Goal: Task Accomplishment & Management: Complete application form

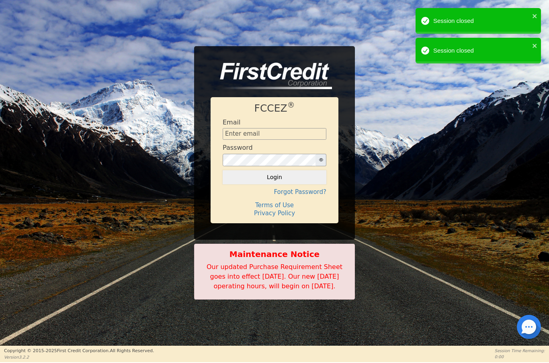
click at [276, 128] on input "text" at bounding box center [275, 134] width 104 height 12
type input "[EMAIL_ADDRESS][DOMAIN_NAME]"
click at [273, 175] on button "Login" at bounding box center [275, 177] width 104 height 14
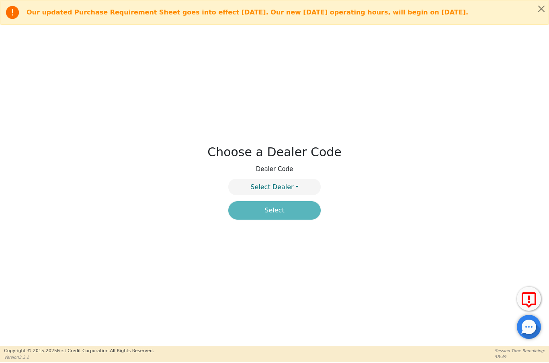
click at [304, 186] on button "Select Dealer" at bounding box center [274, 187] width 92 height 16
click at [300, 209] on link "4394A" at bounding box center [275, 206] width 92 height 11
click at [292, 210] on button "Select" at bounding box center [274, 210] width 92 height 18
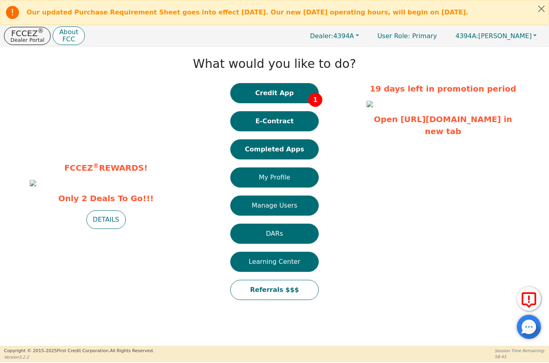
click at [304, 94] on button "Credit App 1" at bounding box center [274, 93] width 88 height 20
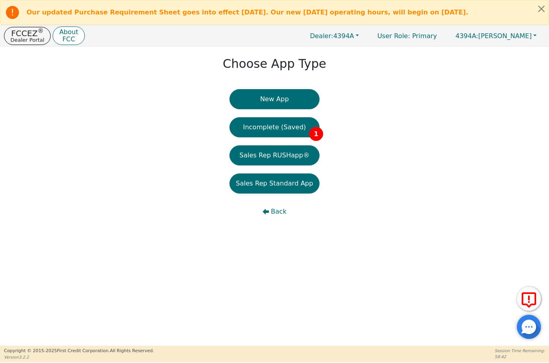
click at [294, 131] on button "Incomplete (Saved) 1" at bounding box center [275, 127] width 90 height 20
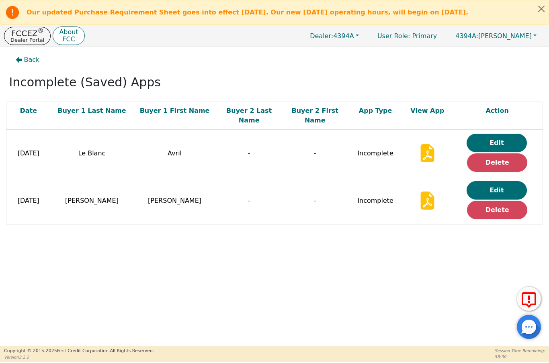
click at [501, 134] on button "Edit" at bounding box center [497, 143] width 60 height 18
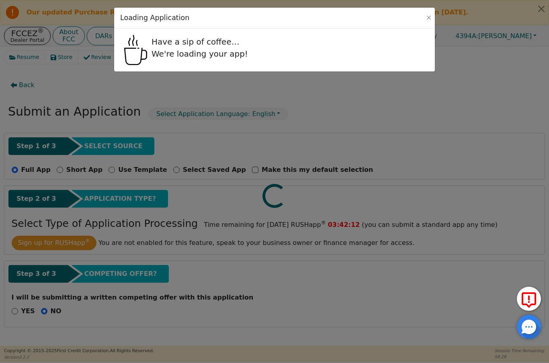
radio input "false"
radio input "true"
select select "FL"
select select "n"
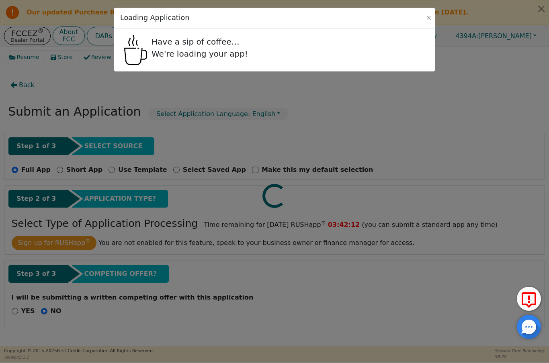
select select "y"
select select "n"
select select "FL"
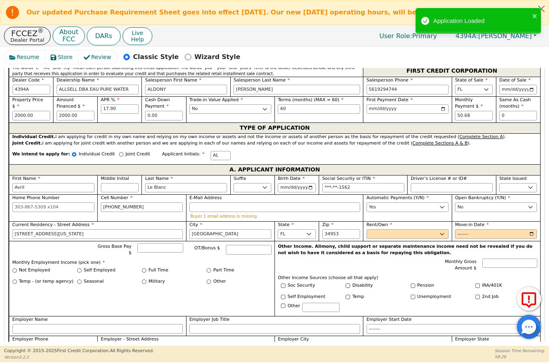
scroll to position [320, 0]
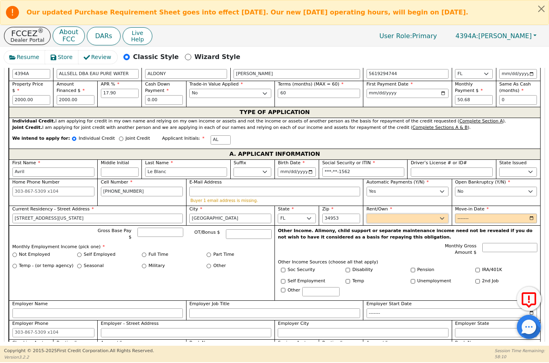
click at [439, 216] on select "Rent Own" at bounding box center [408, 219] width 82 height 10
select select "Own"
click at [517, 220] on input "Move-in Date" at bounding box center [496, 219] width 82 height 10
type input "2018-09"
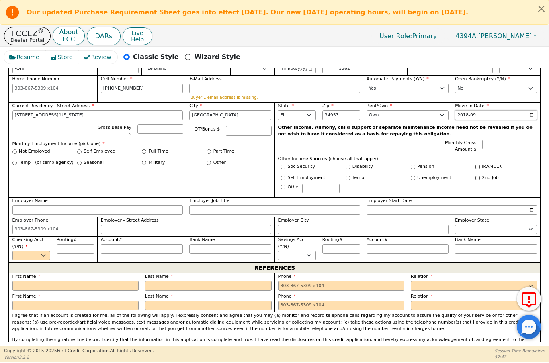
scroll to position [423, 0]
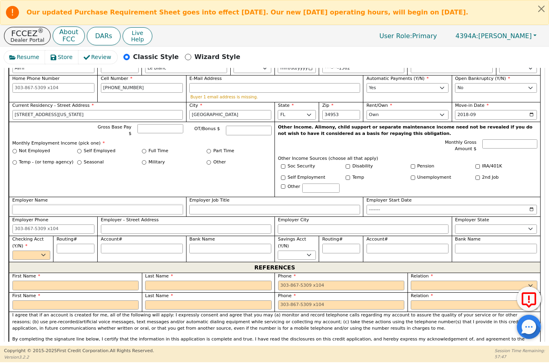
click at [143, 208] on input "Employer Name" at bounding box center [97, 210] width 171 height 10
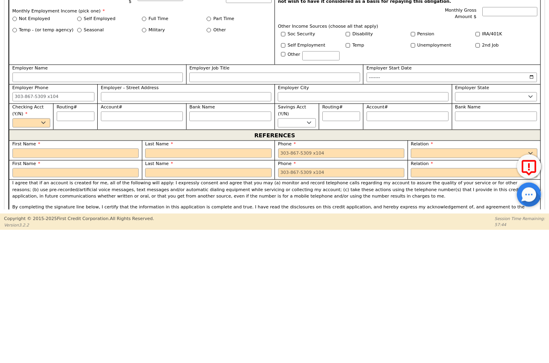
click at [81, 148] on div "Self Employed" at bounding box center [109, 151] width 65 height 7
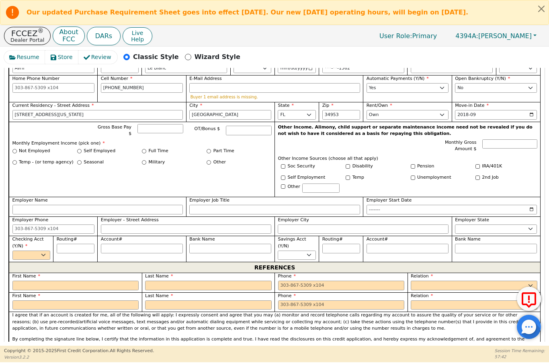
click at [78, 151] on input "Self Employed" at bounding box center [79, 151] width 4 height 4
radio input "true"
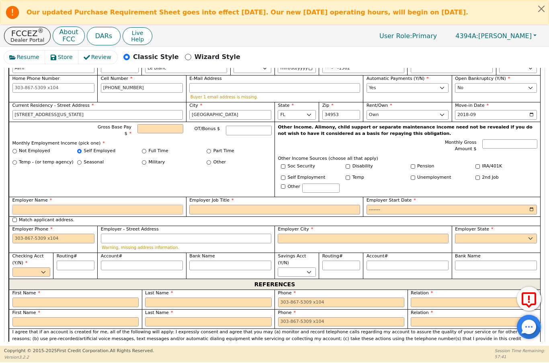
click at [59, 205] on input "Employer Name" at bounding box center [97, 210] width 171 height 10
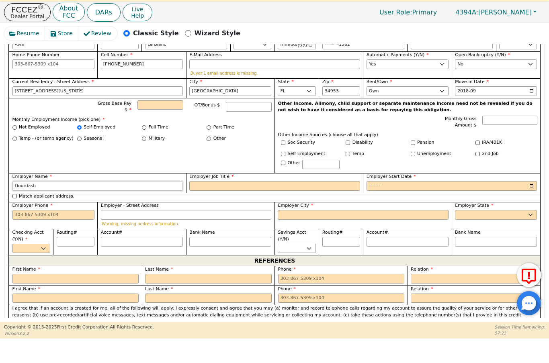
type input "Doordash"
click at [289, 205] on input "Employer Job Title" at bounding box center [274, 210] width 171 height 10
click at [436, 205] on input "Employer Start Date" at bounding box center [452, 210] width 171 height 10
type input "Driver"
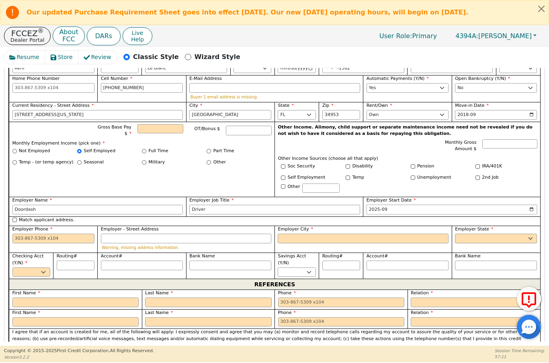
type input "2022-09"
click at [60, 236] on input "Employer Phone" at bounding box center [53, 239] width 82 height 10
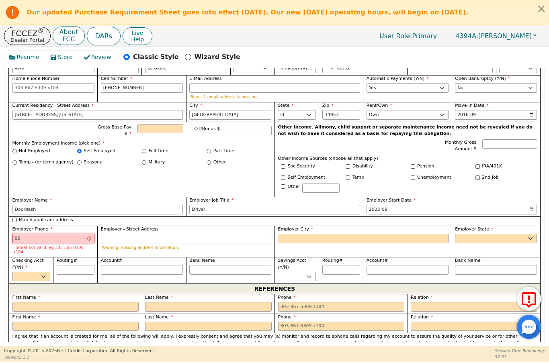
type input "0"
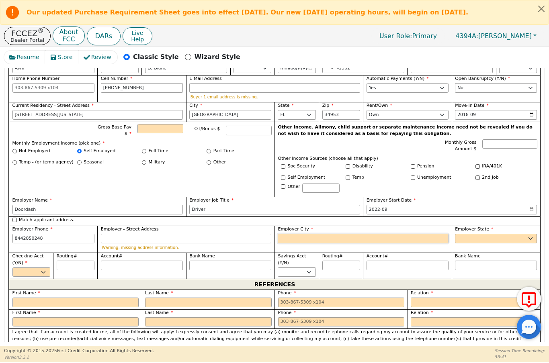
click at [337, 239] on input "Employer City" at bounding box center [363, 239] width 171 height 10
type input "[PHONE_NUMBER]"
click at [503, 237] on select "AK AL AR AZ CA CO CT DC DE FL [GEOGRAPHIC_DATA] HI IA ID [GEOGRAPHIC_DATA] IN K…" at bounding box center [496, 239] width 82 height 10
type input "[GEOGRAPHIC_DATA]"
select select "FL"
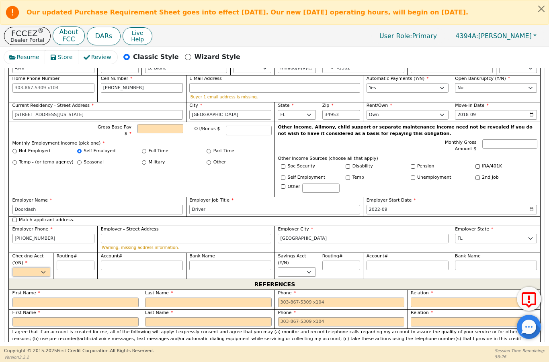
click at [40, 272] on select "Yes No" at bounding box center [31, 273] width 38 height 10
select select "y"
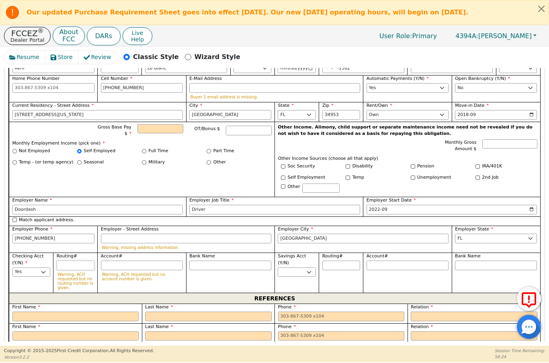
click at [79, 261] on input "Routing#" at bounding box center [76, 266] width 38 height 10
type input "2"
type input "*"
type input "23"
type input "**"
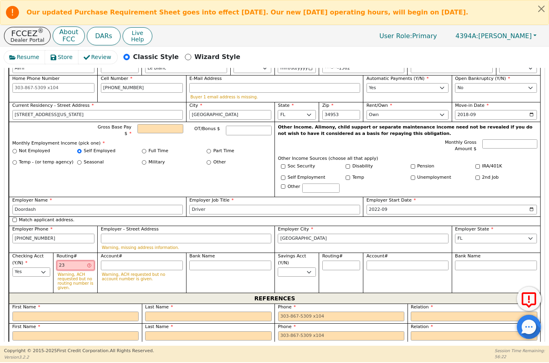
type input "233"
type input "***"
type input "2333"
type input "****"
type input "23333"
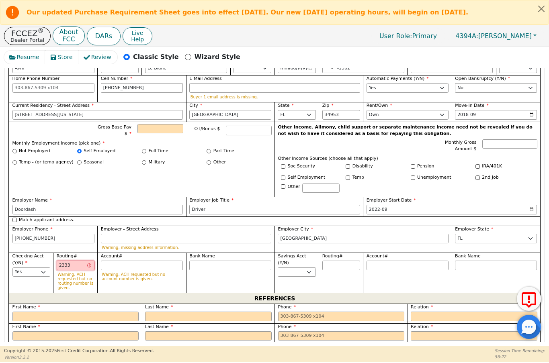
type input "*****"
type input "233333"
type input "******"
type input "2333333"
type input "*******"
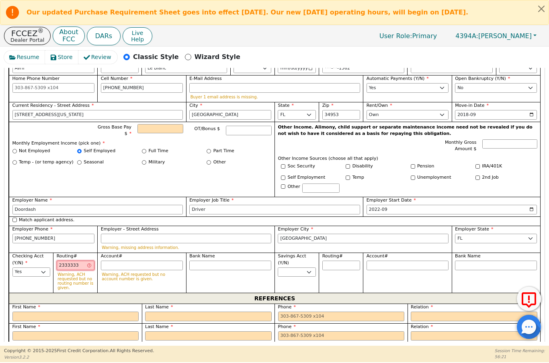
type input "23333333"
type input "********"
type input "233333333"
type input "*********"
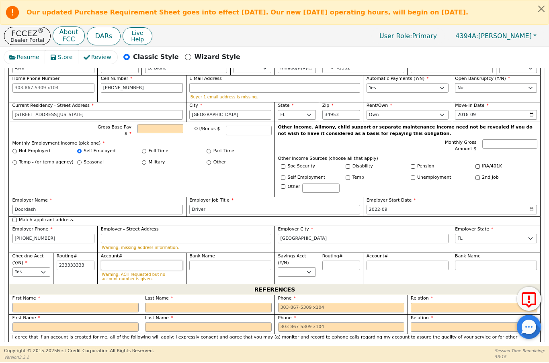
click at [123, 261] on input "Account#" at bounding box center [142, 266] width 82 height 10
type input "*********"
type input "0"
type input "*"
type input "01"
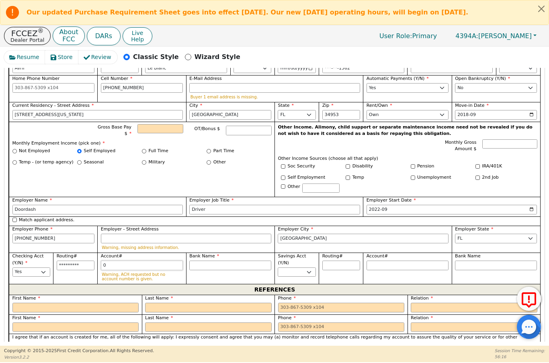
type input "**"
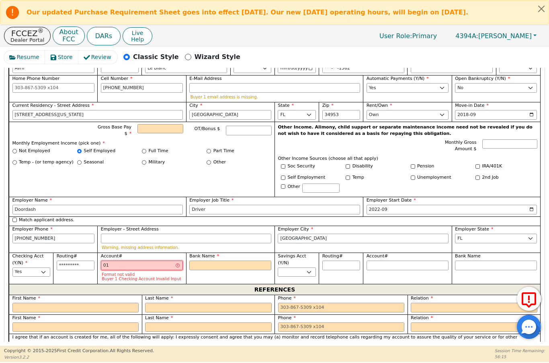
type input "010"
type input "***"
type input "0100"
type input "****"
type input "01000"
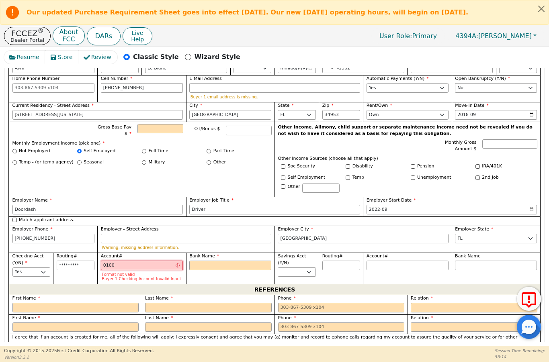
type input "*****"
type input "010000"
type input "******"
type input "0100000"
type input "*******"
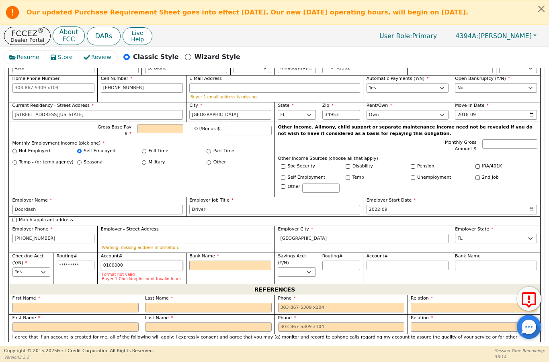
type input "01000000"
type input "********"
type input "010000000"
type input "*********"
type input "0100000000"
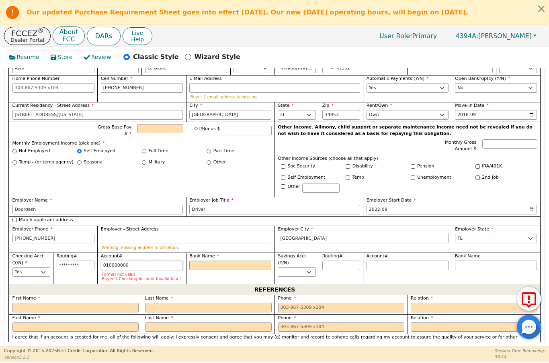
type input "**********"
type input "01000000000"
type input "**********"
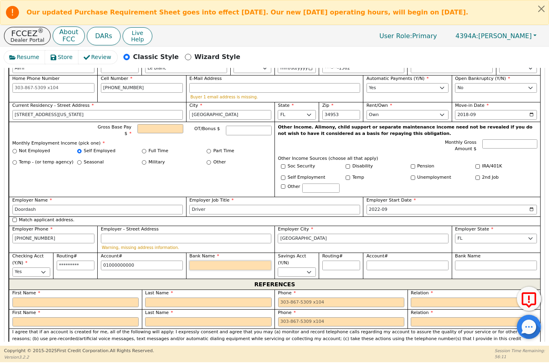
click at [232, 261] on input "Bank Name" at bounding box center [230, 266] width 82 height 10
type input "**********"
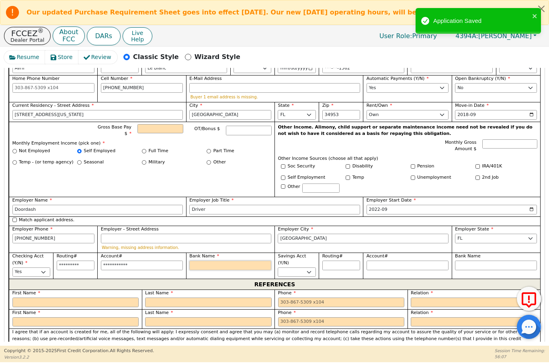
type input "U"
type input "Un"
type input "Unk"
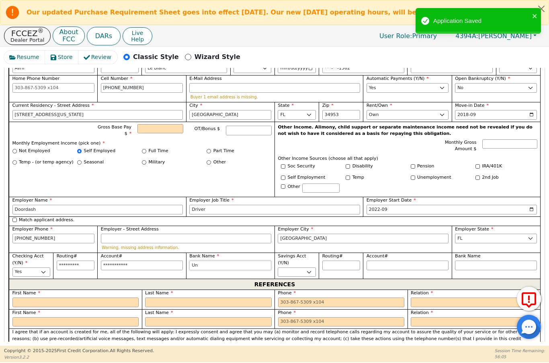
type input "Unk"
type input "Unkn"
type input "Unkno"
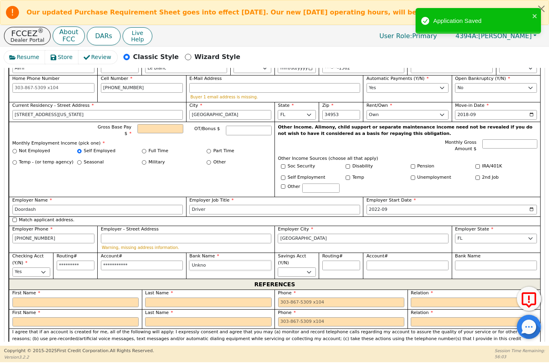
type input "Unknow"
type input "Unknown"
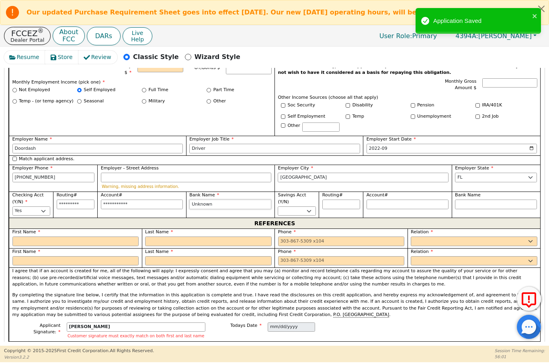
scroll to position [486, 0]
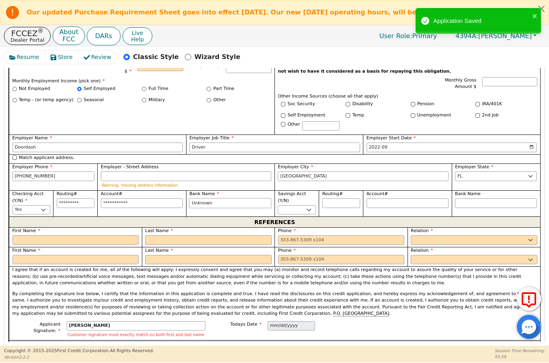
type input "Unknown"
click at [89, 238] on input "text" at bounding box center [75, 241] width 127 height 10
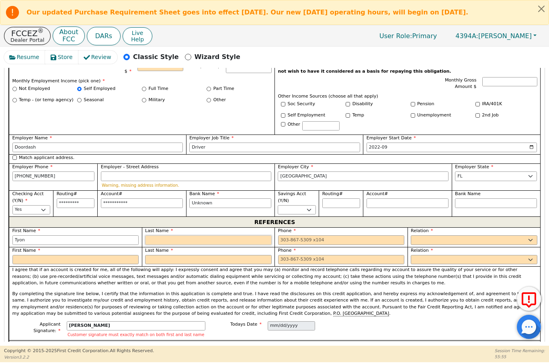
click at [228, 236] on input "text" at bounding box center [208, 241] width 127 height 10
type input "Tyon"
click at [328, 240] on input "tel" at bounding box center [341, 241] width 127 height 10
type input "[PERSON_NAME]"
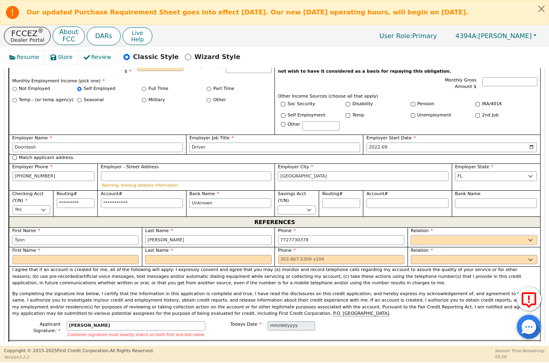
click at [486, 236] on select "FATHER MOTHER SISTER BROTHER DAUGHTER SON CO-WORKER NEIGHBOR FRIEND COUSIN G-MO…" at bounding box center [474, 241] width 127 height 10
type input "[PHONE_NUMBER]"
select select "S-I-L"
click at [79, 255] on input "text" at bounding box center [75, 260] width 127 height 10
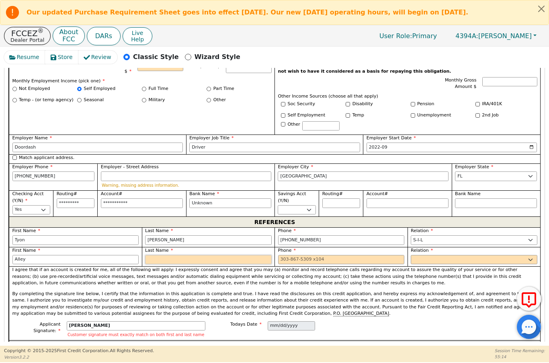
type input "Alley"
click at [320, 255] on input "tel" at bounding box center [341, 260] width 127 height 10
type input "[PERSON_NAME]"
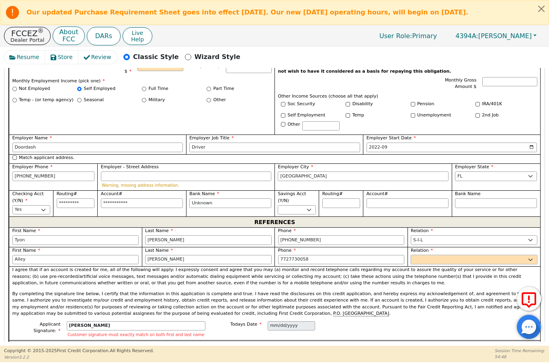
click at [450, 258] on select "FATHER MOTHER SISTER BROTHER DAUGHTER SON CO-WORKER NEIGHBOR FRIEND COUSIN G-MO…" at bounding box center [474, 260] width 127 height 10
type input "[PHONE_NUMBER]"
select select "DAUGHTER"
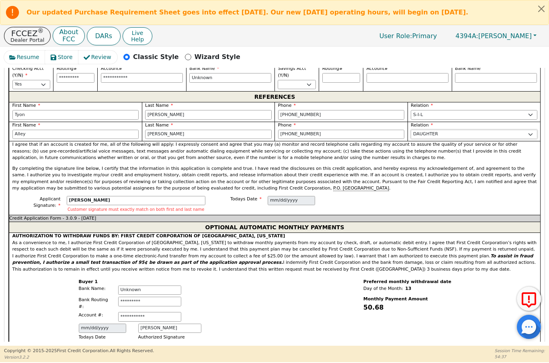
scroll to position [611, 0]
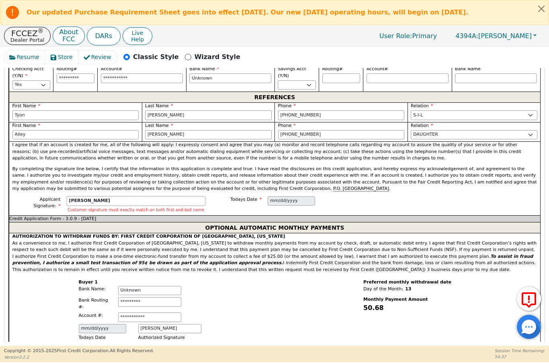
click at [142, 198] on input "[PERSON_NAME]" at bounding box center [136, 202] width 139 height 10
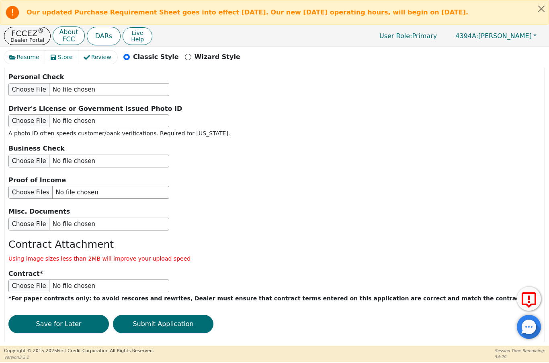
scroll to position [961, 0]
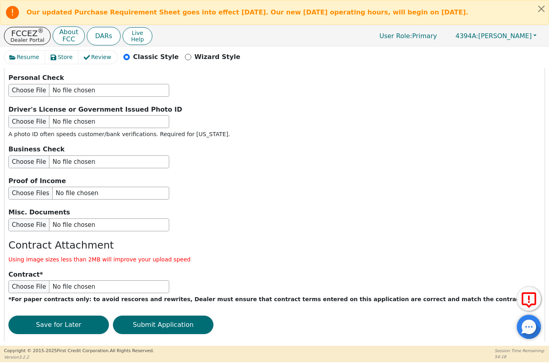
type input "[PERSON_NAME]"
click at [186, 316] on button "Submit Application" at bounding box center [163, 325] width 101 height 18
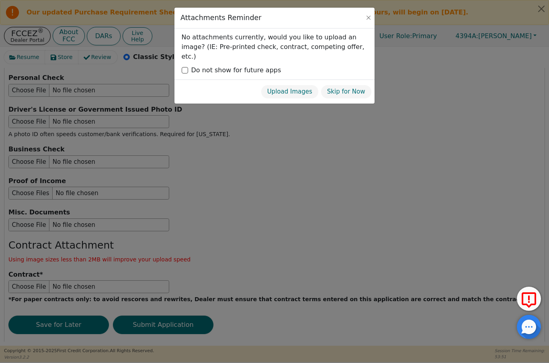
click at [355, 86] on button "Skip for Now" at bounding box center [346, 92] width 51 height 14
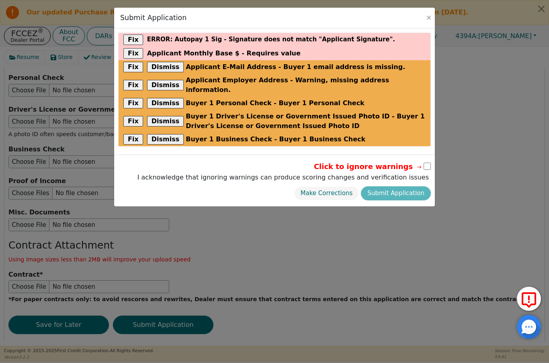
click at [133, 54] on button "Fix" at bounding box center [133, 53] width 20 height 10
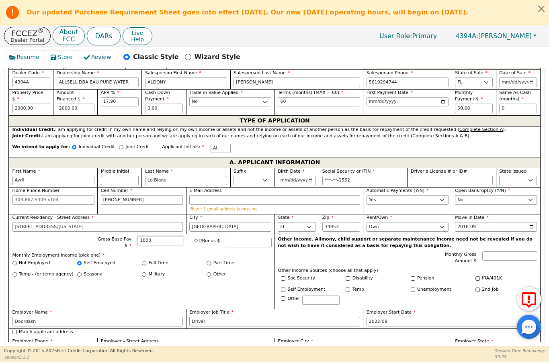
scroll to position [311, 0]
click at [158, 184] on input "Le Blanc" at bounding box center [186, 181] width 82 height 10
type input "1800.00"
type input "[PERSON_NAME]"
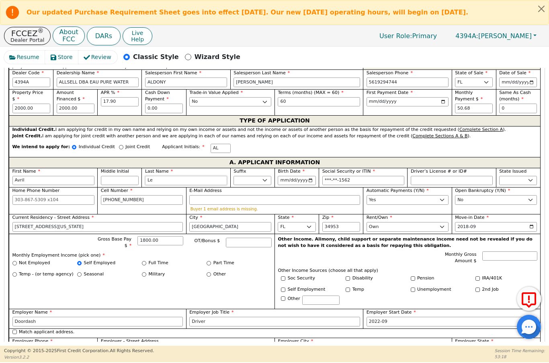
type input "LeB"
type input "[PERSON_NAME]"
type input "LeBl"
type input "[PERSON_NAME]"
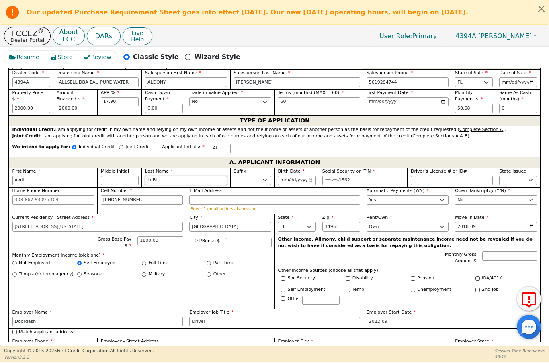
type input "[PERSON_NAME]"
type input "LeBla"
type input "[PERSON_NAME]"
type input "LeBlan"
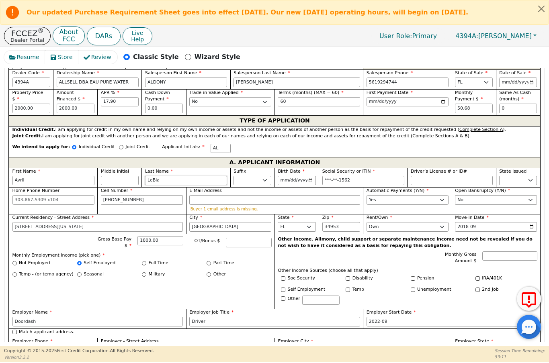
type input "[PERSON_NAME]"
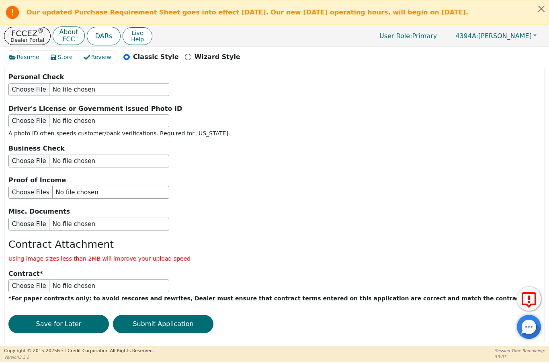
scroll to position [961, 0]
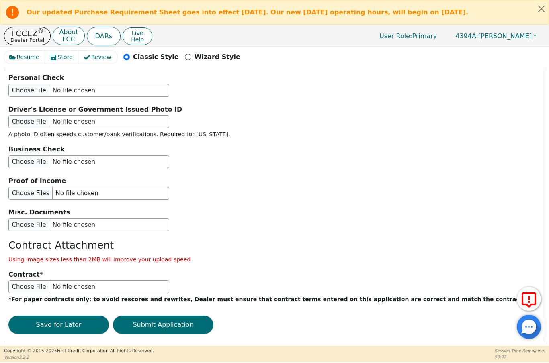
type input "[PERSON_NAME]"
click at [185, 316] on button "Submit Application" at bounding box center [163, 325] width 101 height 18
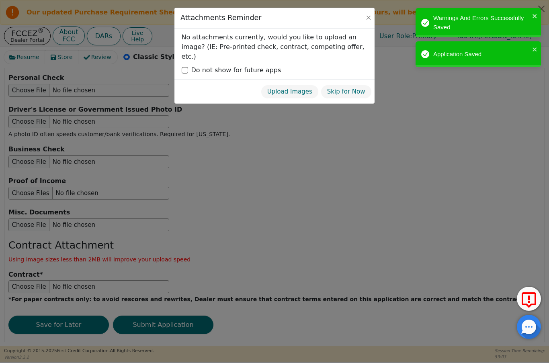
click at [355, 85] on button "Skip for Now" at bounding box center [346, 92] width 51 height 14
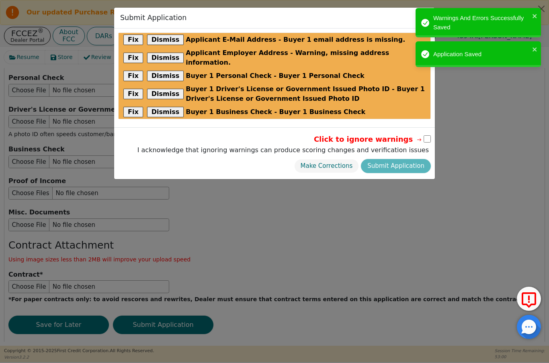
click at [172, 42] on button "Dismiss" at bounding box center [165, 40] width 37 height 10
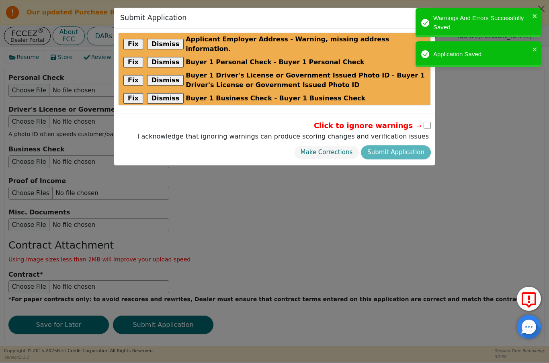
click at [166, 43] on button "Dismiss" at bounding box center [165, 44] width 37 height 10
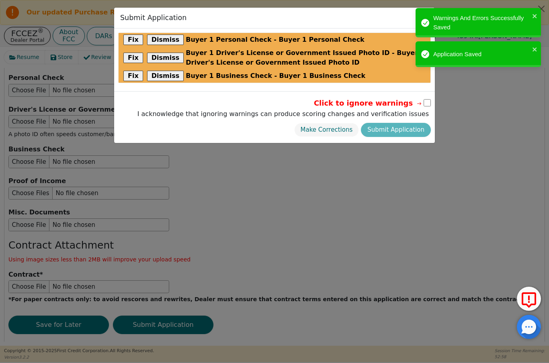
click at [168, 40] on button "Dismiss" at bounding box center [165, 40] width 37 height 10
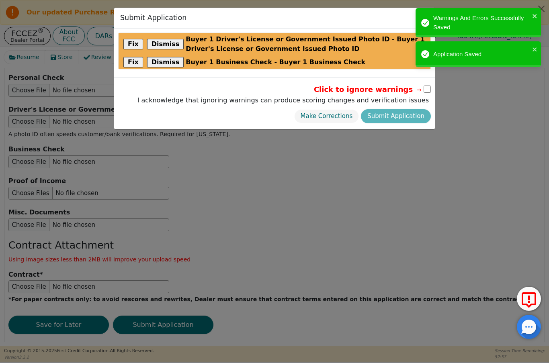
click at [167, 45] on button "Dismiss" at bounding box center [165, 44] width 37 height 10
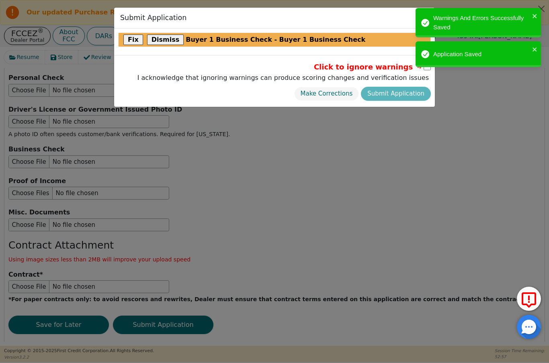
click at [168, 43] on button "Dismiss" at bounding box center [165, 40] width 37 height 10
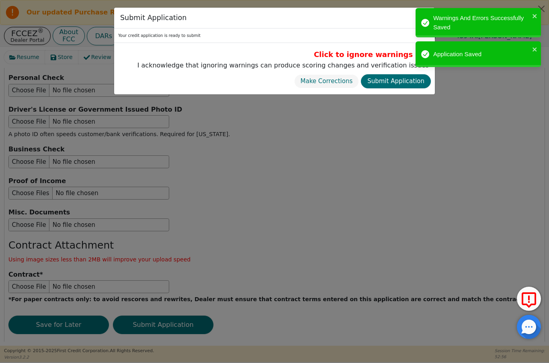
click at [392, 82] on button "Submit Application" at bounding box center [396, 81] width 70 height 14
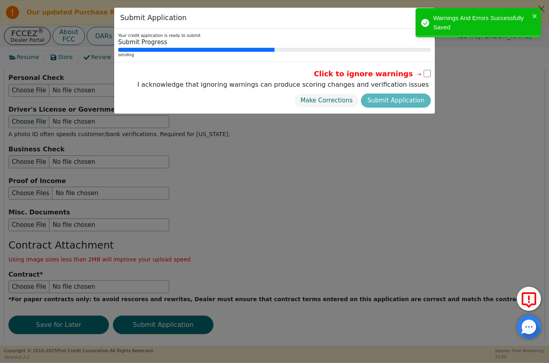
radio input "false"
